Goal: Use online tool/utility: Utilize a website feature to perform a specific function

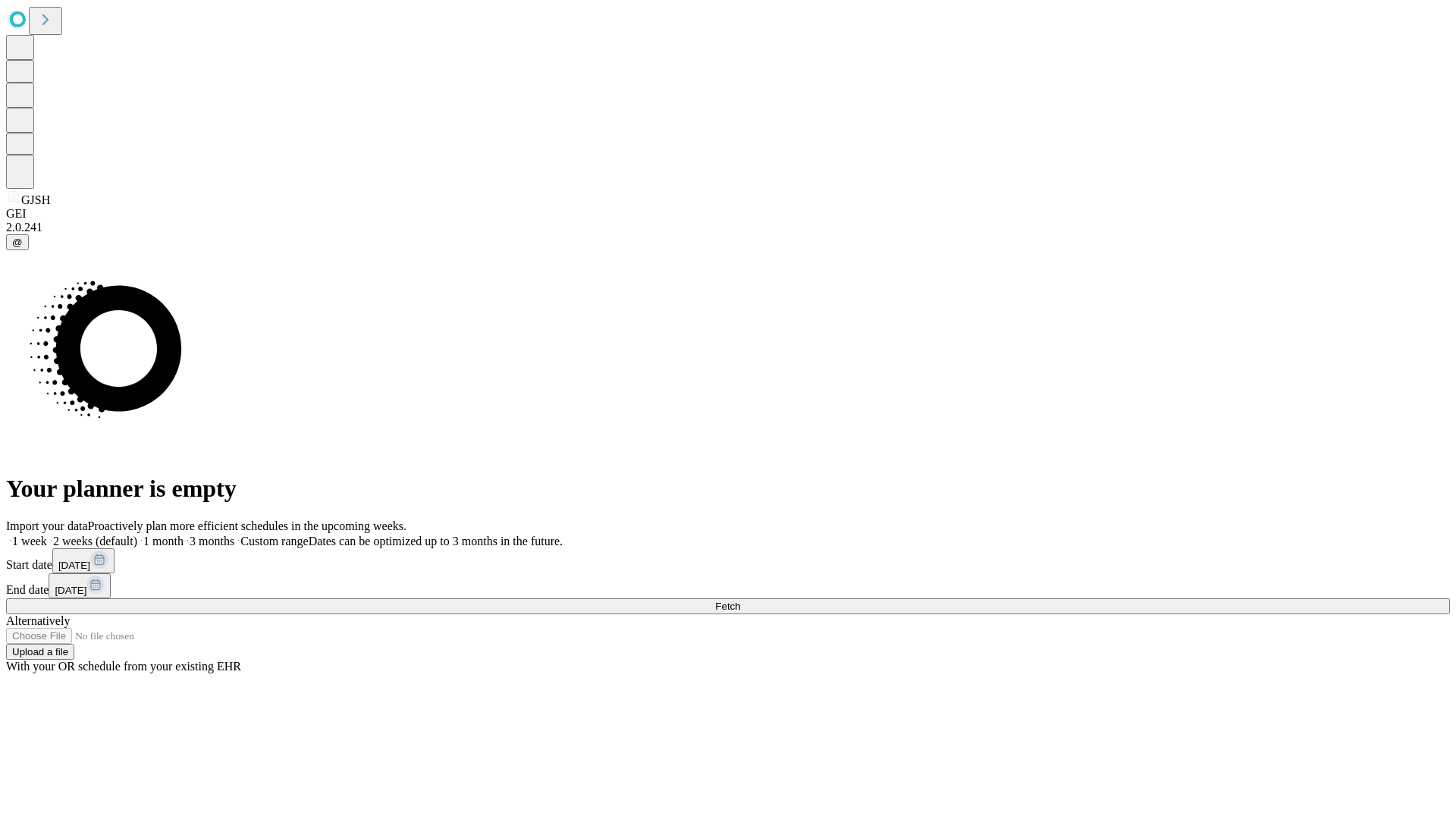
click at [740, 600] on span "Fetch" at bounding box center [727, 606] width 25 height 12
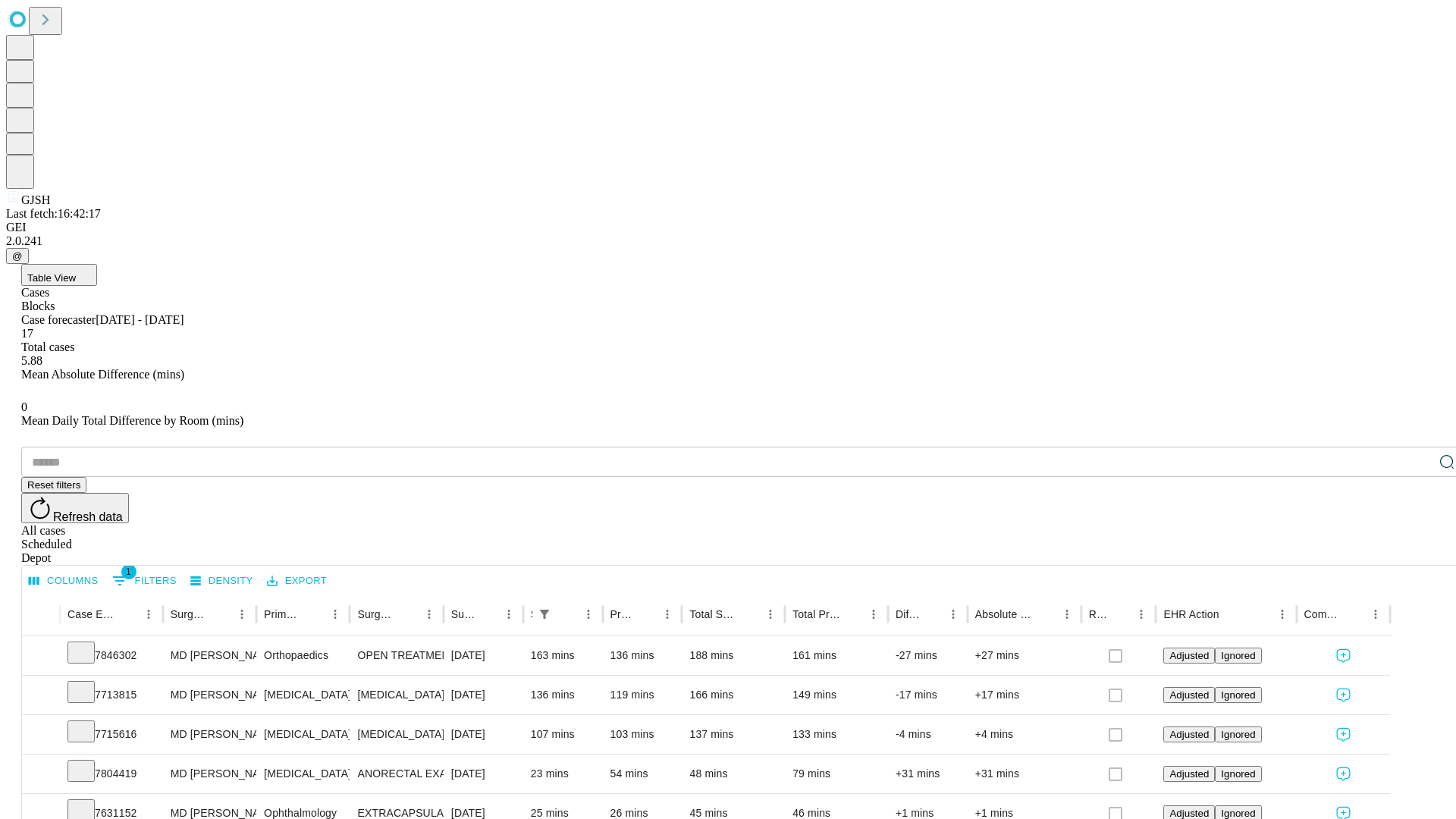
click at [76, 272] on span "Table View" at bounding box center [52, 278] width 48 height 12
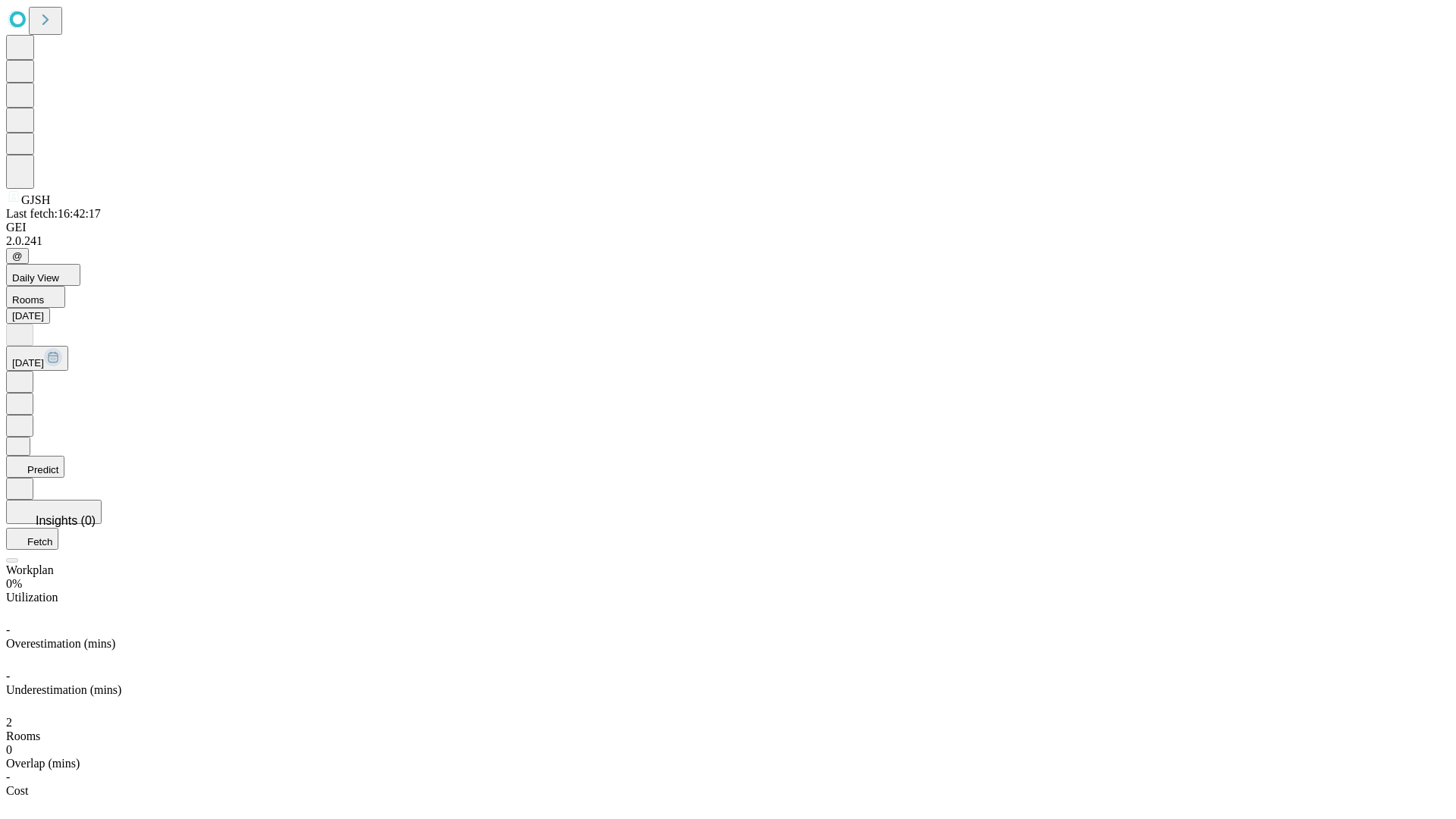
click at [64, 455] on button "Predict" at bounding box center [35, 466] width 58 height 22
